Goal: Find specific page/section: Find specific page/section

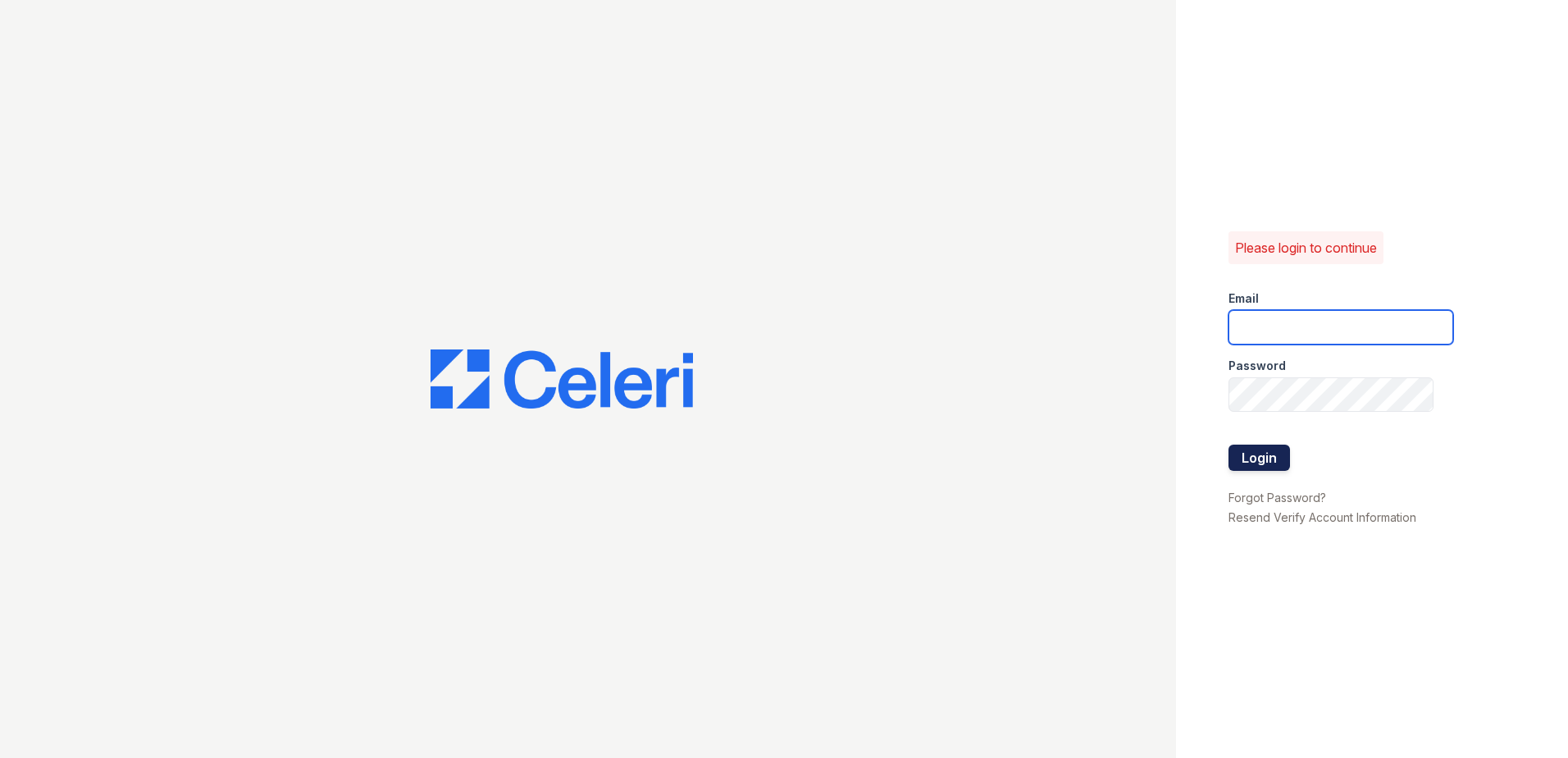
type input "[EMAIL_ADDRESS][DOMAIN_NAME]"
click at [1259, 465] on button "Login" at bounding box center [1259, 458] width 61 height 26
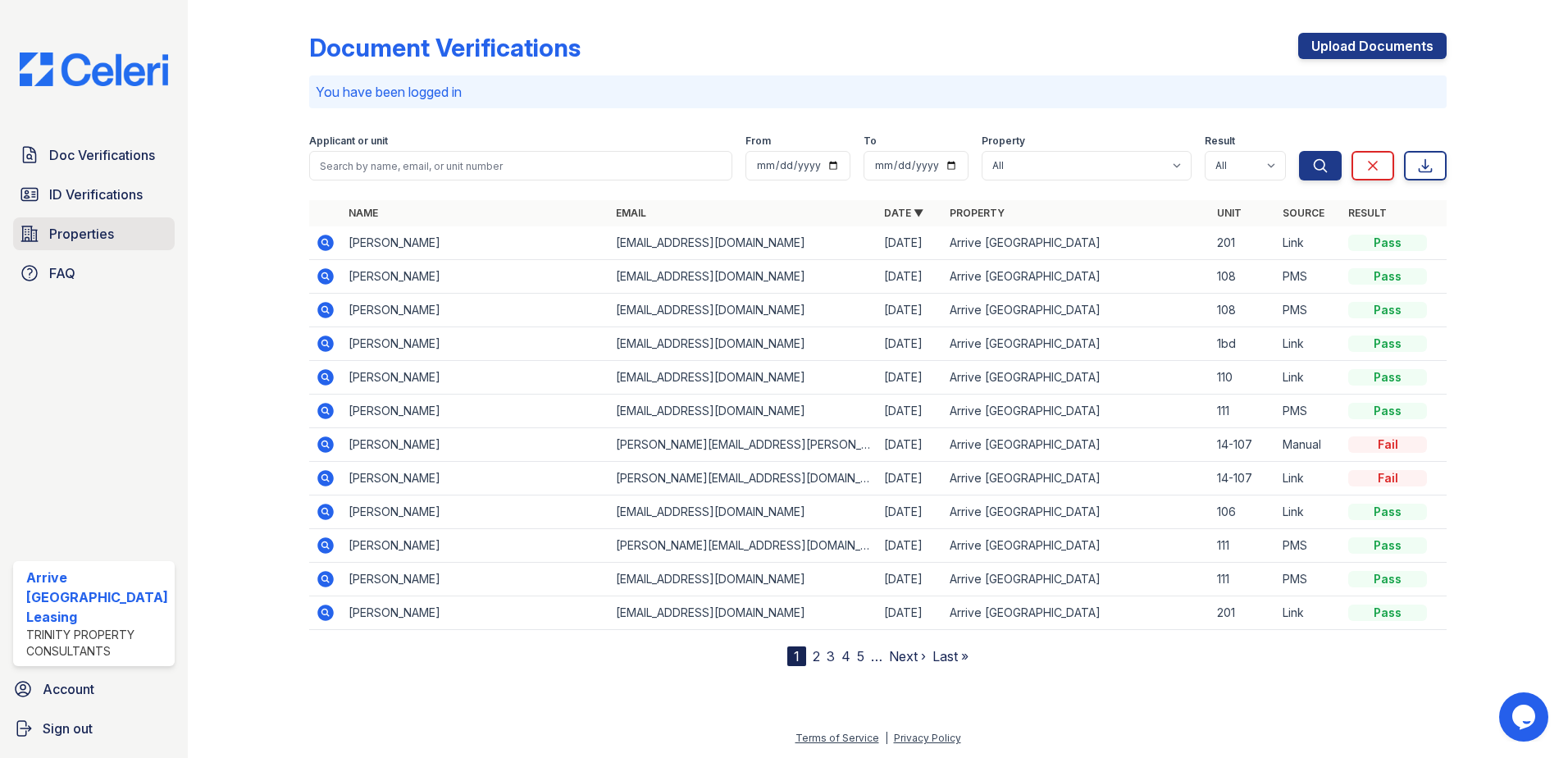
click at [94, 233] on span "Properties" at bounding box center [81, 234] width 64 height 20
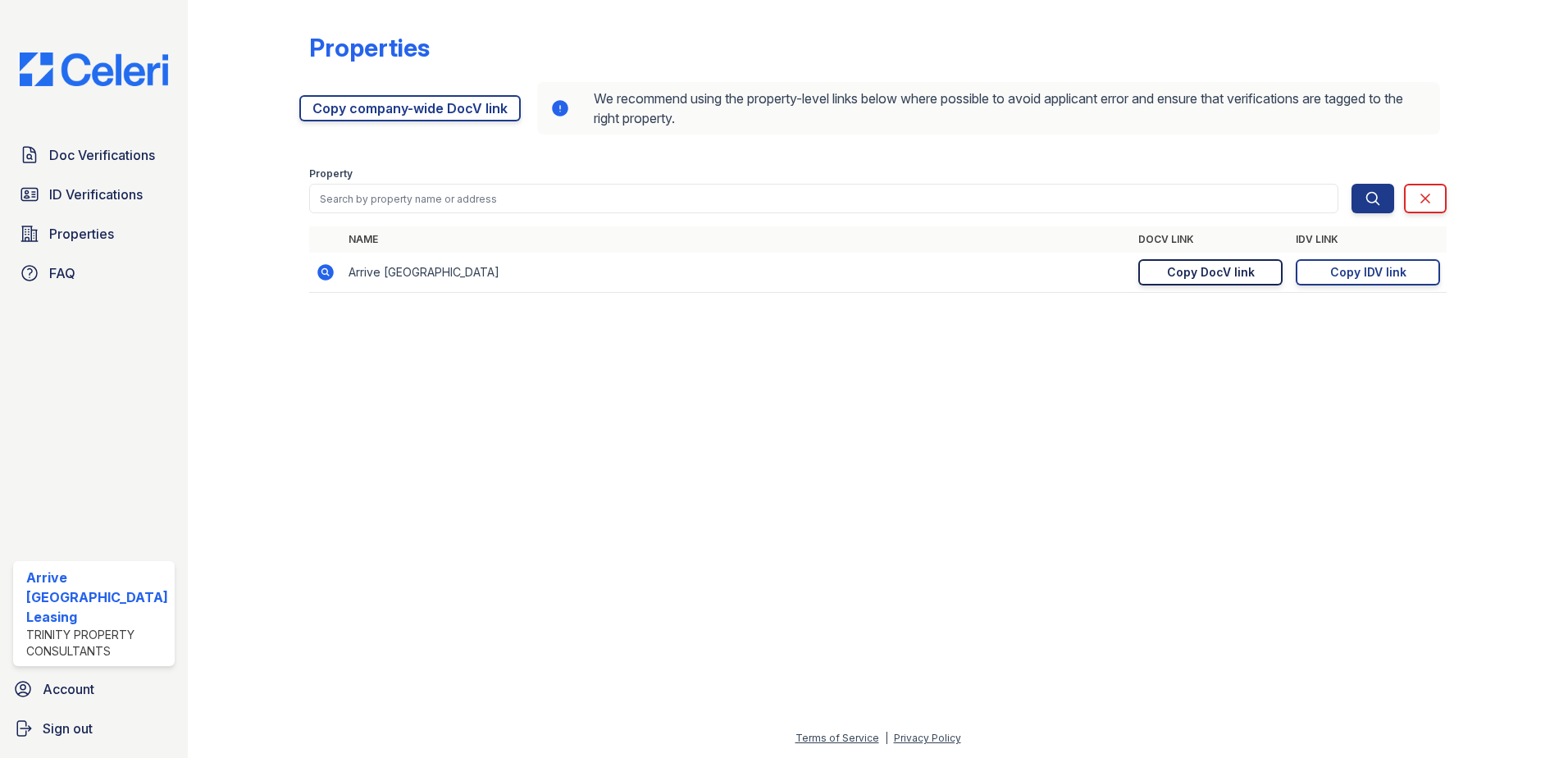
click at [1224, 270] on div "Copy DocV link" at bounding box center [1211, 272] width 88 height 17
